Goal: Transaction & Acquisition: Purchase product/service

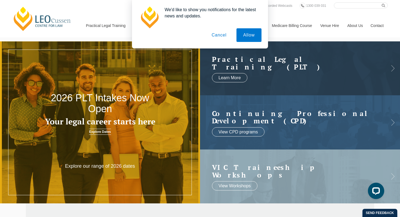
click at [217, 36] on button "Cancel" at bounding box center [219, 35] width 29 height 14
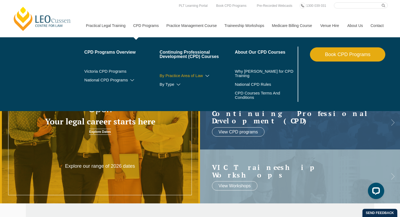
click at [178, 77] on link "By Practice Area of Law" at bounding box center [196, 75] width 75 height 4
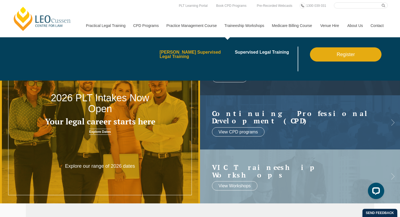
click at [186, 55] on link "[PERSON_NAME] Supervised Legal Training" at bounding box center [195, 54] width 72 height 9
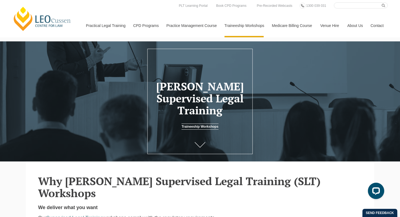
click at [347, 5] on input "Search here" at bounding box center [361, 5] width 54 height 6
type input "family law"
click at [382, 2] on button "submit" at bounding box center [385, 5] width 6 height 6
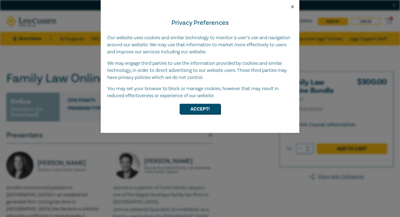
click at [292, 6] on button "Close" at bounding box center [292, 6] width 5 height 5
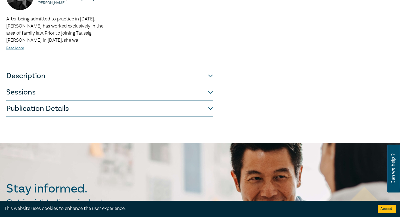
scroll to position [439, 0]
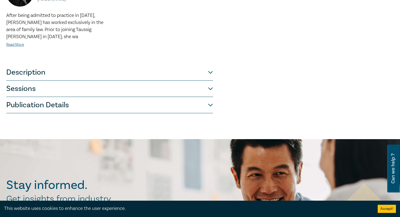
click at [136, 68] on button "Description" at bounding box center [109, 72] width 207 height 16
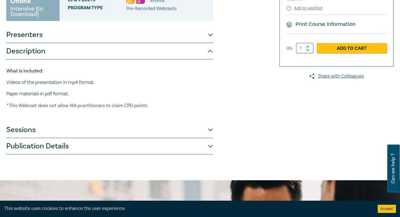
scroll to position [101, 0]
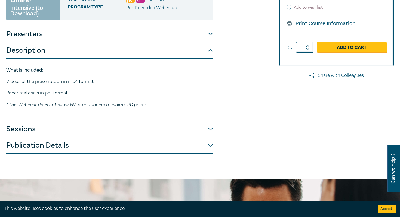
click at [210, 50] on button "Description" at bounding box center [109, 50] width 207 height 16
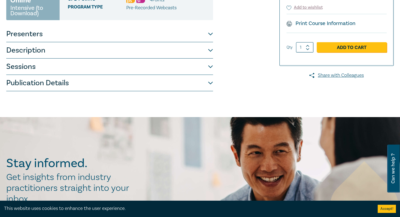
click at [210, 66] on button "Sessions" at bounding box center [109, 66] width 207 height 16
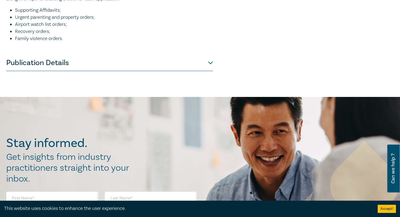
scroll to position [685, 0]
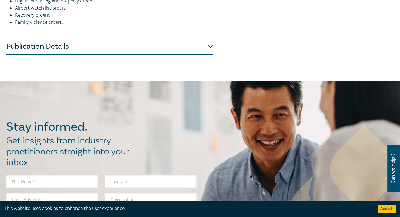
click at [210, 55] on button "Publication Details" at bounding box center [109, 46] width 207 height 16
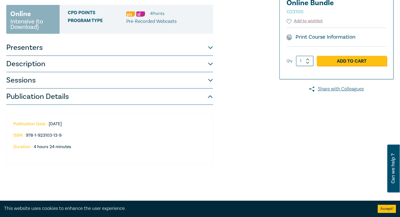
scroll to position [126, 0]
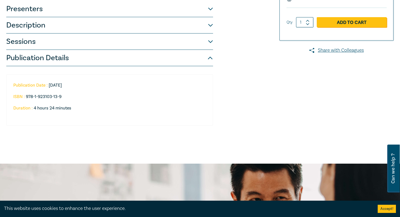
click at [208, 60] on button "Publication Details" at bounding box center [109, 58] width 207 height 16
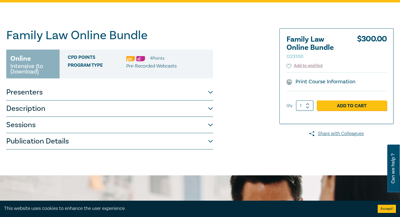
scroll to position [44, 0]
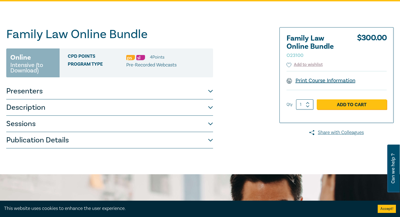
click at [324, 78] on link "Print Course Information" at bounding box center [320, 80] width 69 height 7
click at [289, 66] on icon at bounding box center [288, 65] width 5 height 5
click at [343, 99] on link "Add to Cart" at bounding box center [352, 104] width 70 height 10
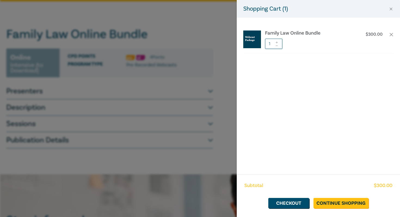
click at [211, 128] on div "Shopping Cart ( 1 ) Family Law Online Bundle $ 300.00 1 Subtotal $ 300.00 Check…" at bounding box center [200, 108] width 400 height 217
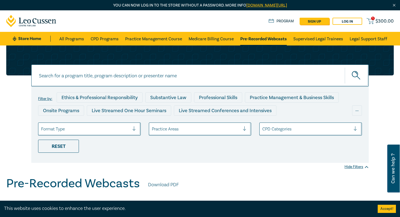
click at [231, 79] on input at bounding box center [199, 75] width 337 height 22
click at [345, 67] on button "submit" at bounding box center [357, 75] width 24 height 17
click at [354, 76] on icon "submit" at bounding box center [357, 76] width 10 height 10
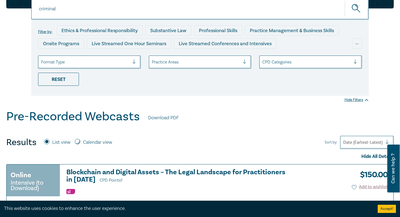
scroll to position [41, 0]
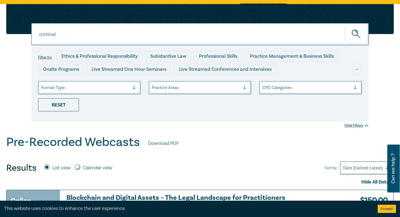
click at [223, 40] on input "criminal" at bounding box center [199, 34] width 337 height 22
type input "criminal law"
click at [345, 26] on button "submit" at bounding box center [357, 34] width 24 height 17
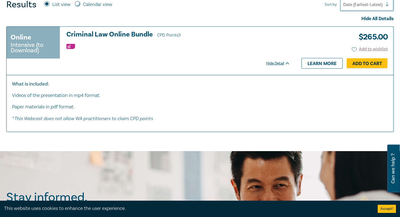
scroll to position [206, 0]
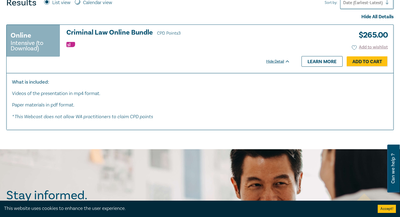
click at [37, 49] on small "Intensive (to Download)" at bounding box center [33, 45] width 45 height 11
click at [131, 29] on h3 "Criminal Law Online Bundle CPD Points 3" at bounding box center [178, 33] width 224 height 8
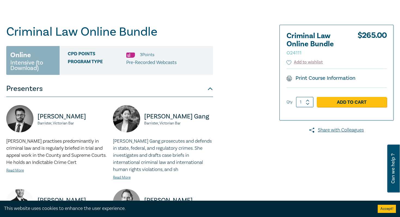
scroll to position [57, 0]
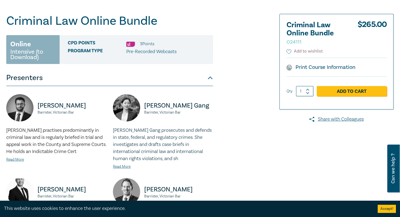
click at [303, 51] on button "Add to wishlist" at bounding box center [304, 51] width 36 height 6
click at [305, 66] on link "Print Course Information" at bounding box center [320, 67] width 69 height 7
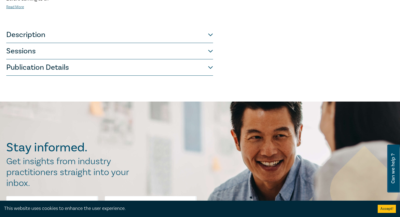
scroll to position [365, 0]
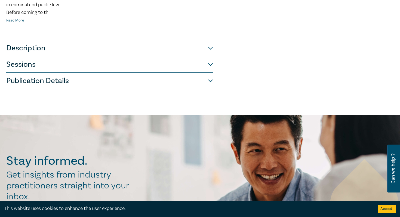
click at [150, 61] on button "Sessions" at bounding box center [109, 64] width 207 height 16
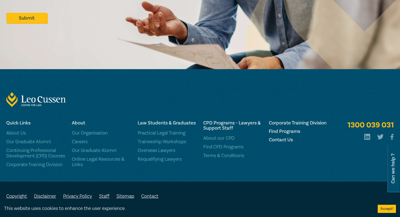
scroll to position [844, 0]
